Goal: Information Seeking & Learning: Learn about a topic

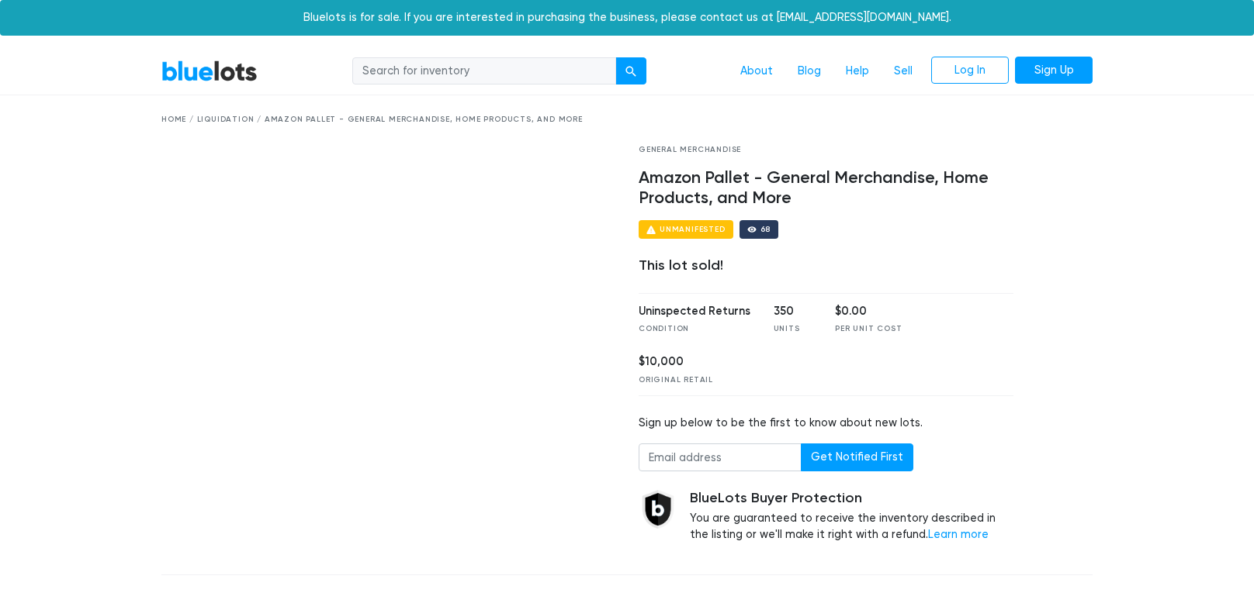
click at [464, 67] on input "search" at bounding box center [484, 71] width 264 height 28
type input "pet supplements"
click at [615, 57] on button "submit" at bounding box center [630, 71] width 31 height 28
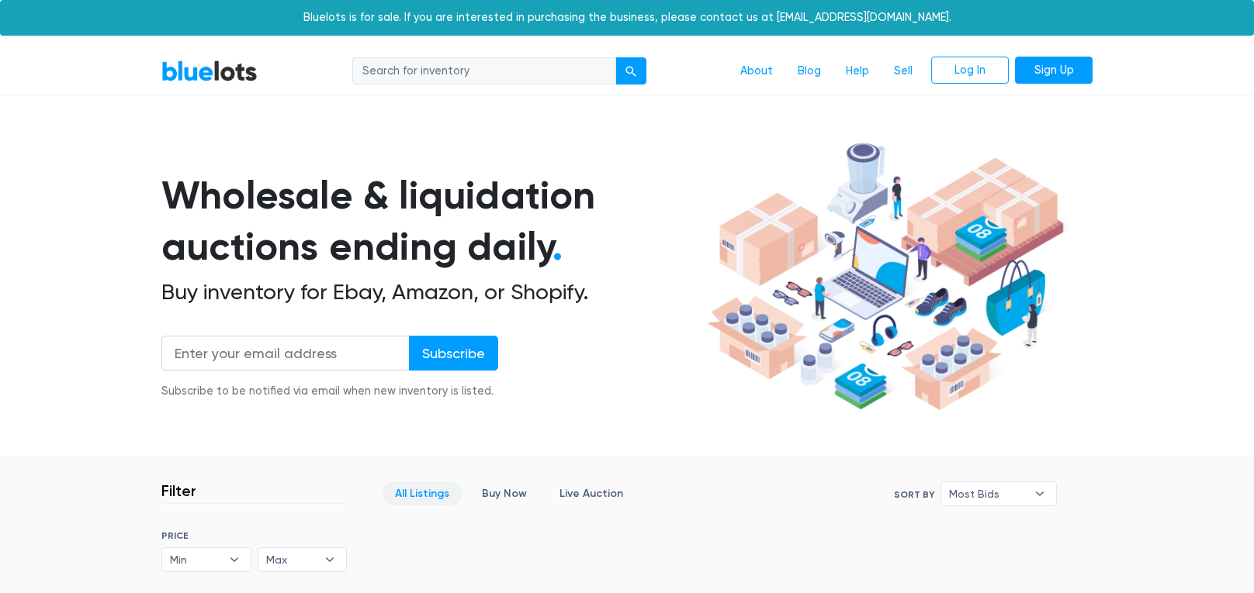
click at [422, 76] on input "search" at bounding box center [484, 71] width 264 height 28
type input "supplements"
click at [615, 57] on button "submit" at bounding box center [630, 71] width 31 height 28
